Goal: Find specific page/section: Find specific page/section

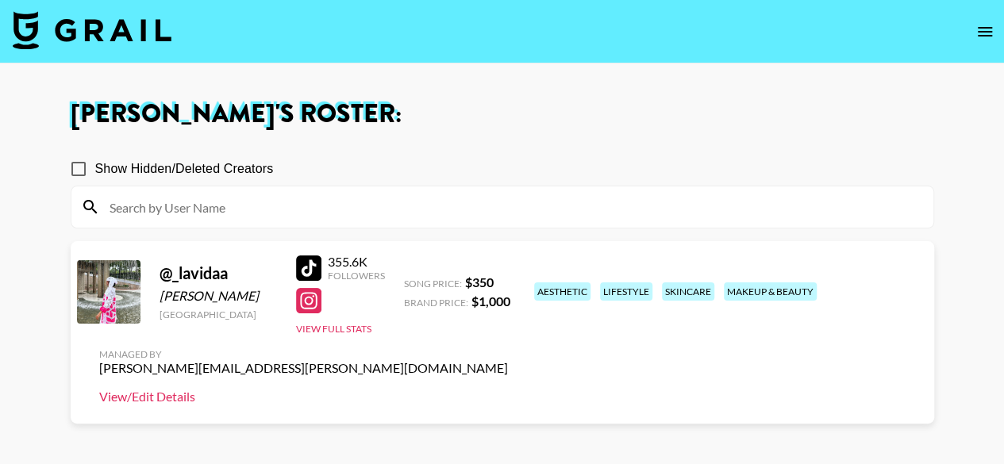
click at [508, 389] on link "View/Edit Details" at bounding box center [303, 397] width 409 height 16
click at [333, 328] on button "View Full Stats" at bounding box center [333, 329] width 75 height 12
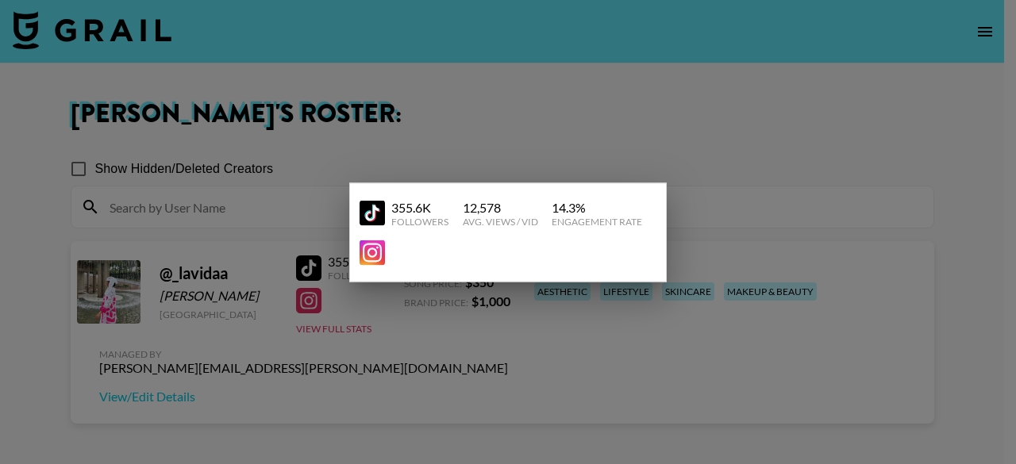
click at [313, 411] on div at bounding box center [508, 232] width 1016 height 464
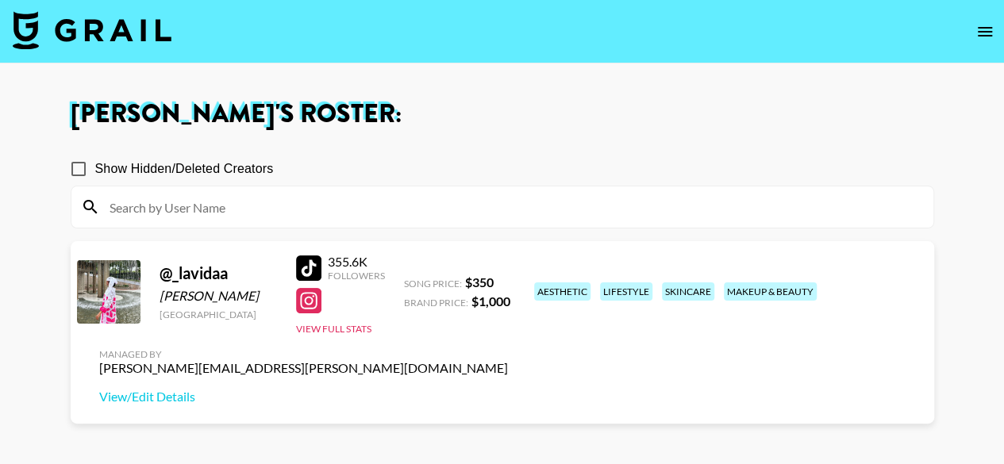
click at [158, 206] on input at bounding box center [512, 206] width 824 height 25
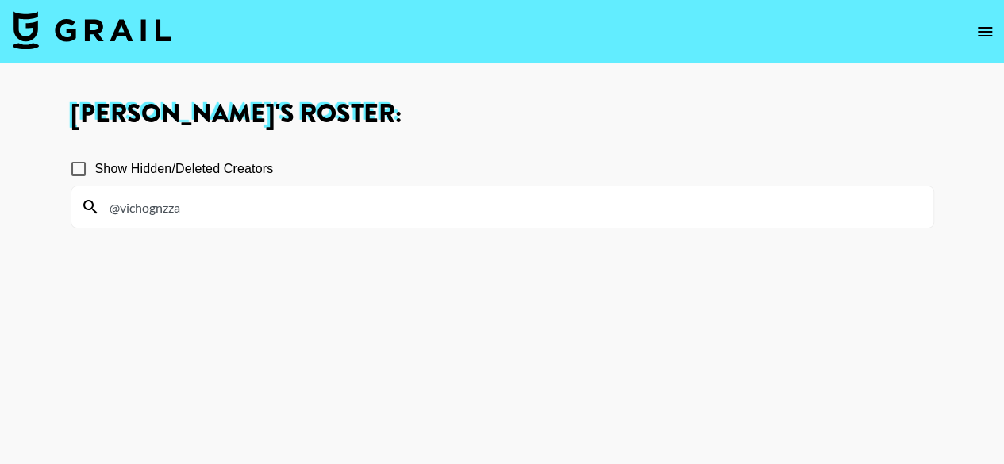
type input "@vichognzza"
click at [193, 211] on input "@vichognzza" at bounding box center [512, 206] width 824 height 25
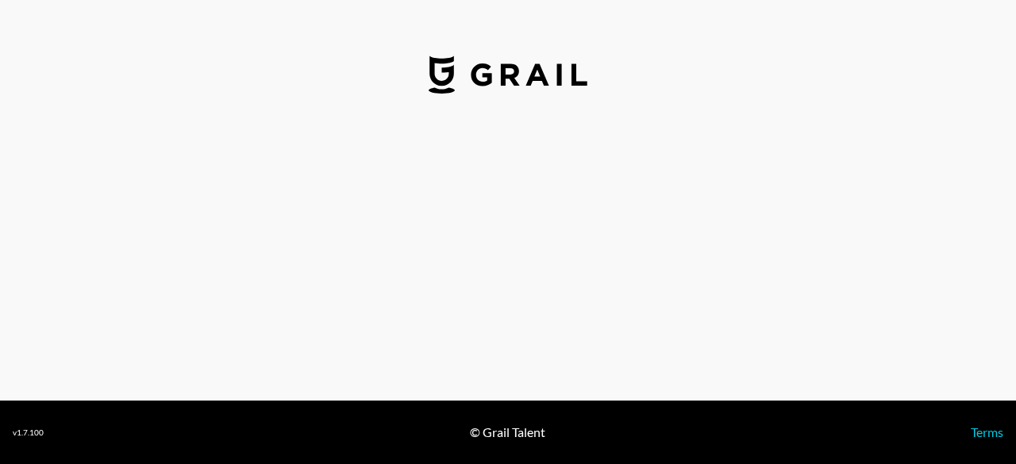
select select "USD"
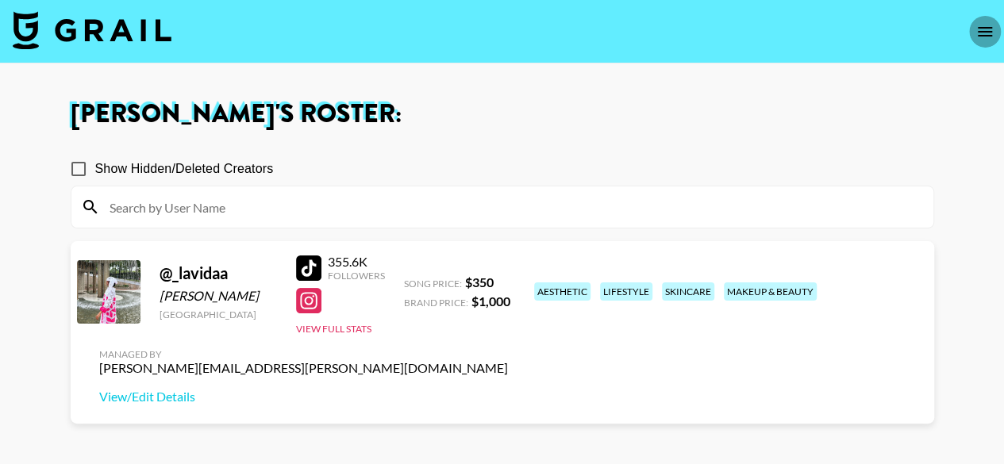
click at [984, 32] on icon "open drawer" at bounding box center [985, 32] width 14 height 10
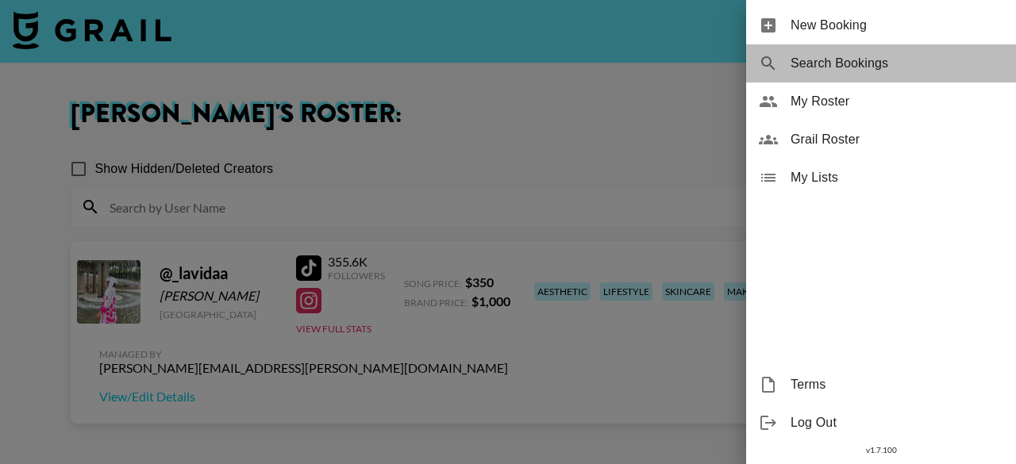
click at [888, 67] on span "Search Bookings" at bounding box center [897, 63] width 213 height 19
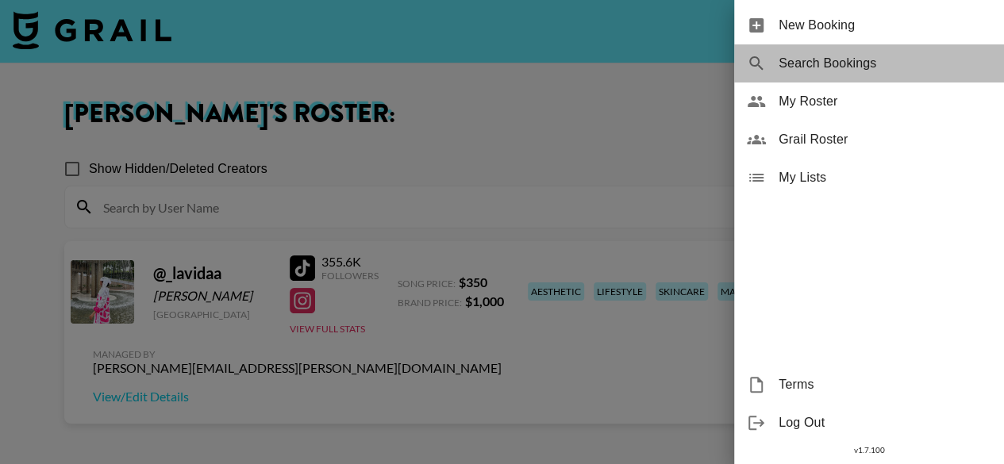
select select "id"
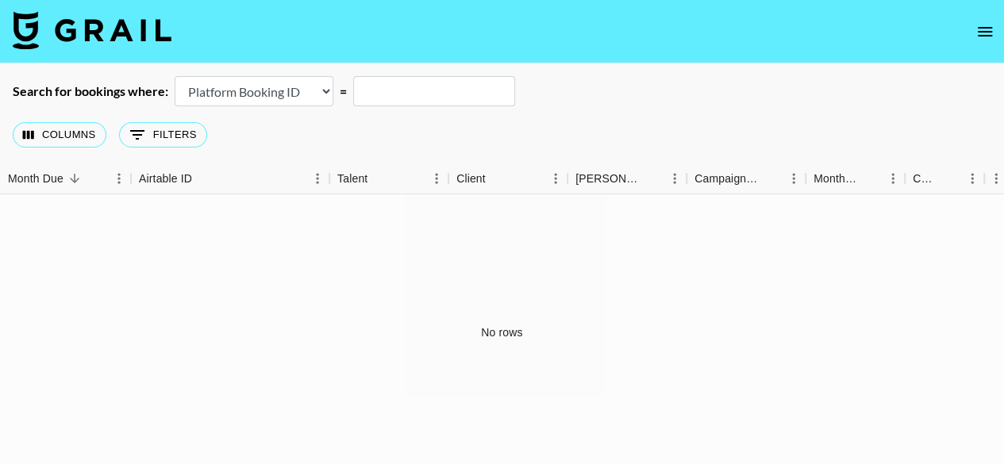
click at [421, 92] on input "text" at bounding box center [434, 91] width 162 height 30
click at [987, 23] on icon "open drawer" at bounding box center [984, 31] width 19 height 19
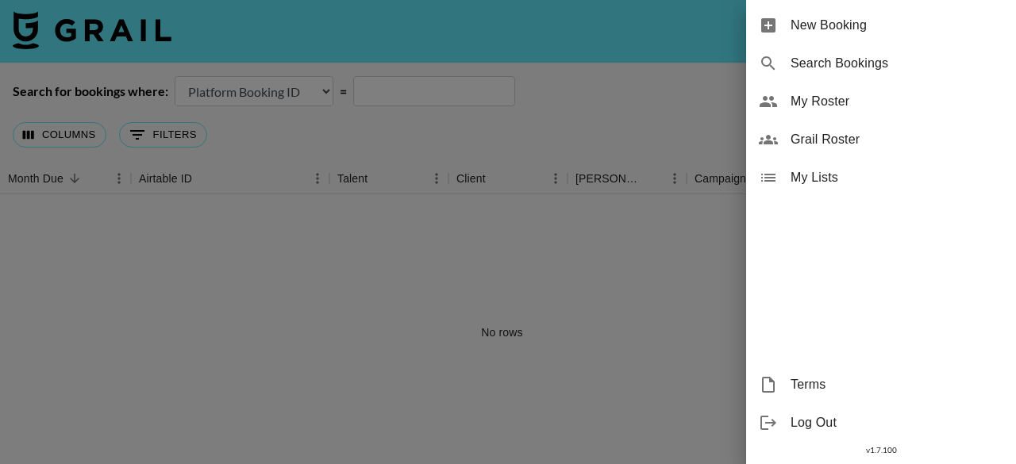
click at [812, 163] on div "My Lists" at bounding box center [881, 178] width 270 height 38
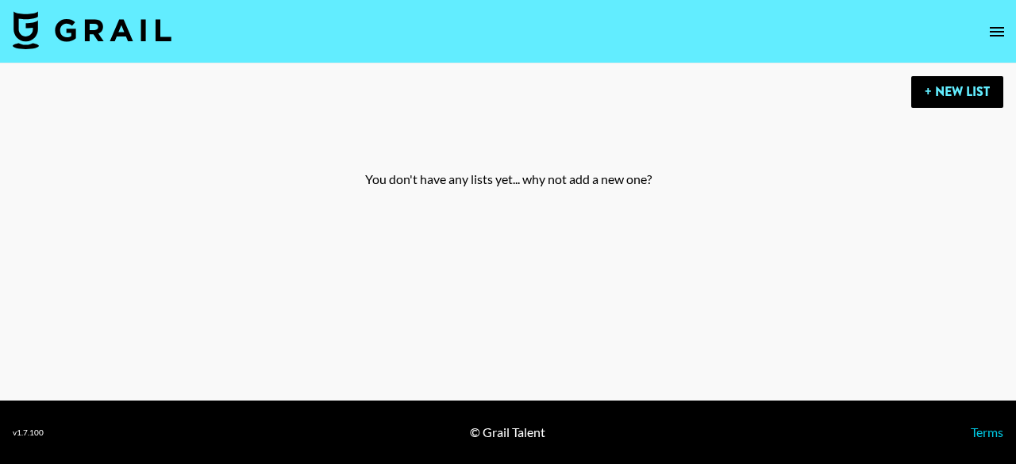
click at [992, 45] on button "open drawer" at bounding box center [997, 32] width 32 height 32
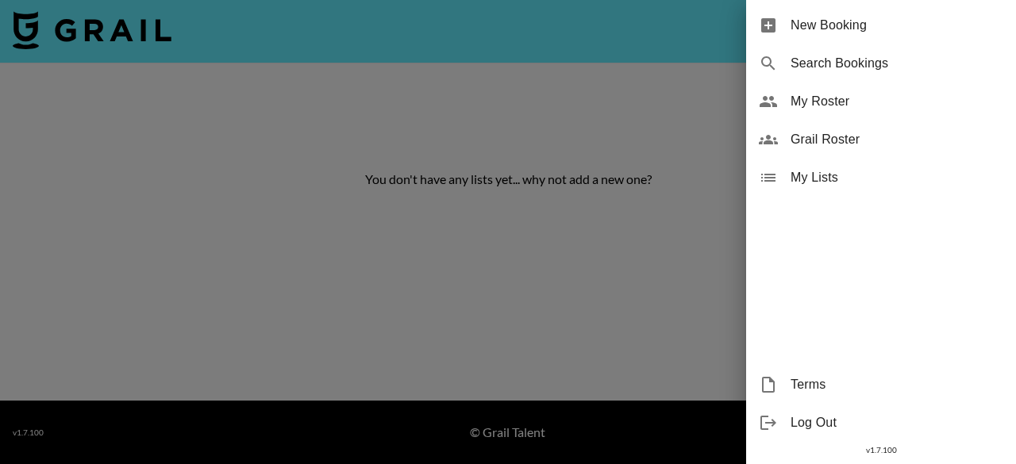
click at [848, 144] on span "Grail Roster" at bounding box center [897, 139] width 213 height 19
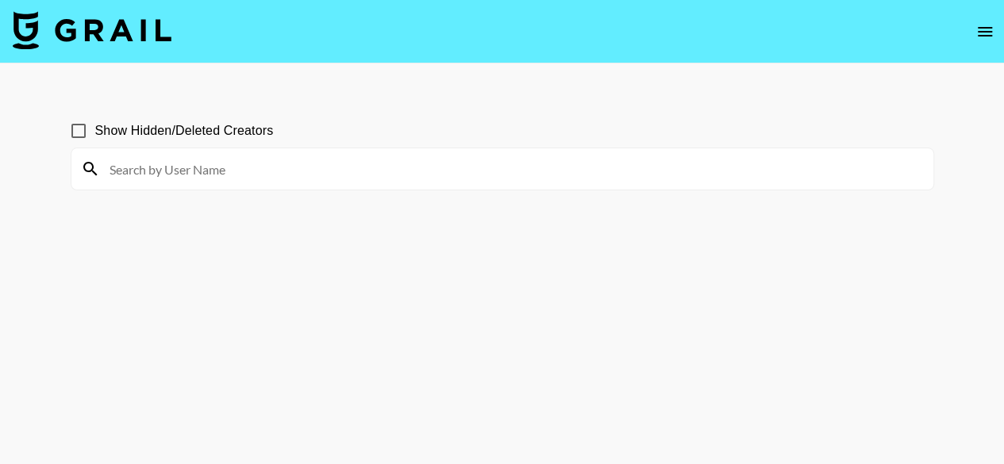
click at [630, 173] on input at bounding box center [512, 168] width 824 height 25
paste input "@vichognzza"
drag, startPoint x: 630, startPoint y: 173, endPoint x: 399, endPoint y: 6, distance: 284.8
click at [644, 158] on input "@vich" at bounding box center [512, 168] width 824 height 25
click at [298, 169] on input "@vich" at bounding box center [512, 168] width 824 height 25
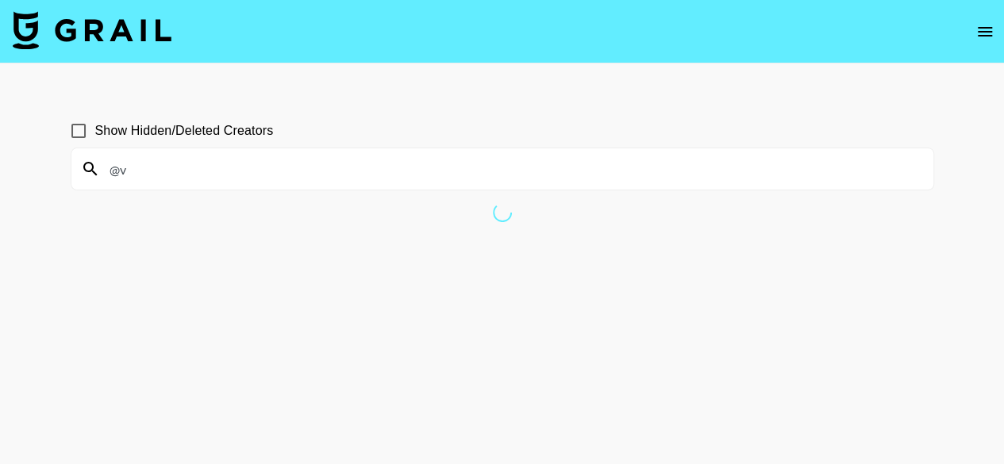
type input "@"
